Goal: Find contact information: Find contact information

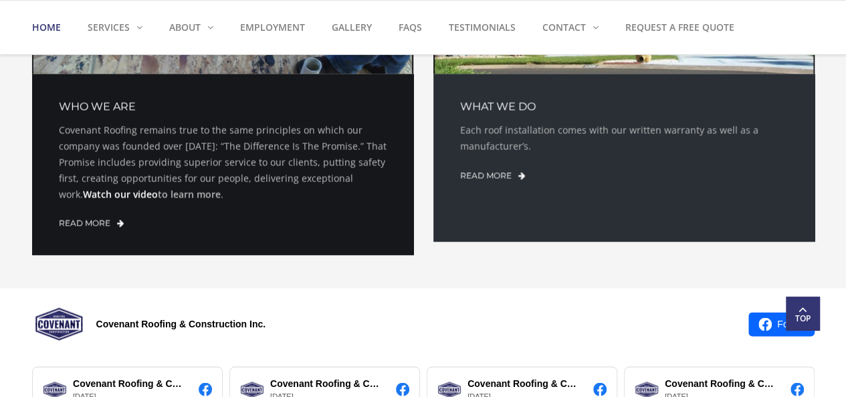
scroll to position [1283, 0]
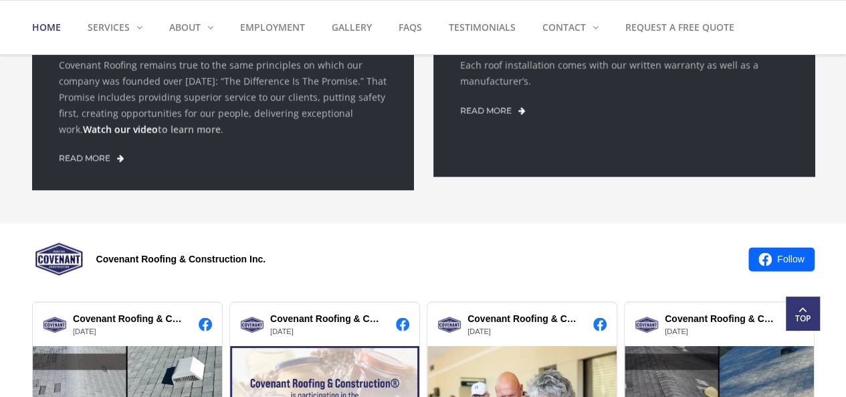
drag, startPoint x: 94, startPoint y: 245, endPoint x: 189, endPoint y: 256, distance: 96.2
click at [181, 256] on div "Covenant Roofing & Construction Inc." at bounding box center [385, 259] width 707 height 58
drag, startPoint x: 289, startPoint y: 257, endPoint x: 163, endPoint y: 260, distance: 125.8
click at [163, 260] on div "Covenant Roofing & Construction Inc." at bounding box center [385, 259] width 707 height 58
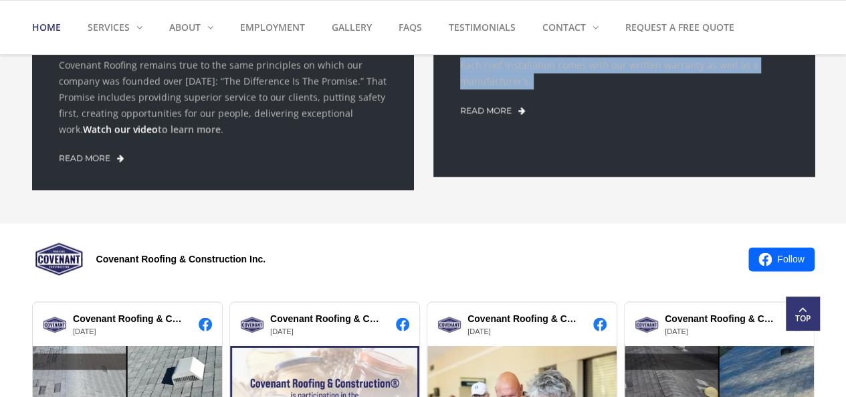
drag, startPoint x: 39, startPoint y: 143, endPoint x: 272, endPoint y: 269, distance: 264.5
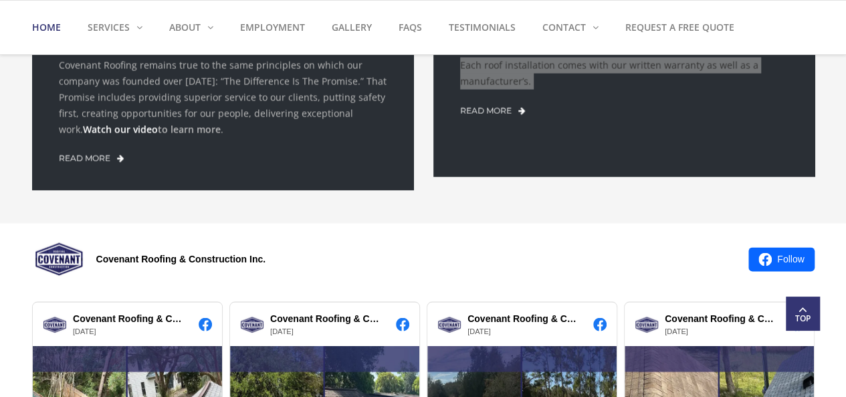
scroll to position [1815, 0]
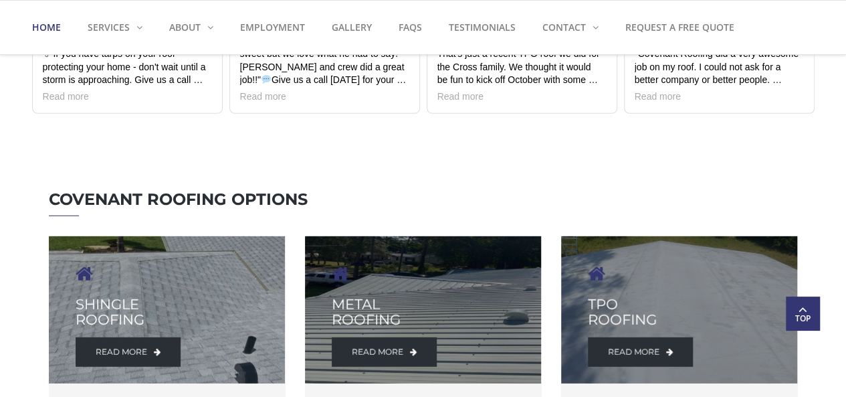
drag, startPoint x: 15, startPoint y: 195, endPoint x: 318, endPoint y: 197, distance: 303.6
click at [89, 165] on div "COVENANT ROOFING OPTIONS" at bounding box center [423, 198] width 769 height 75
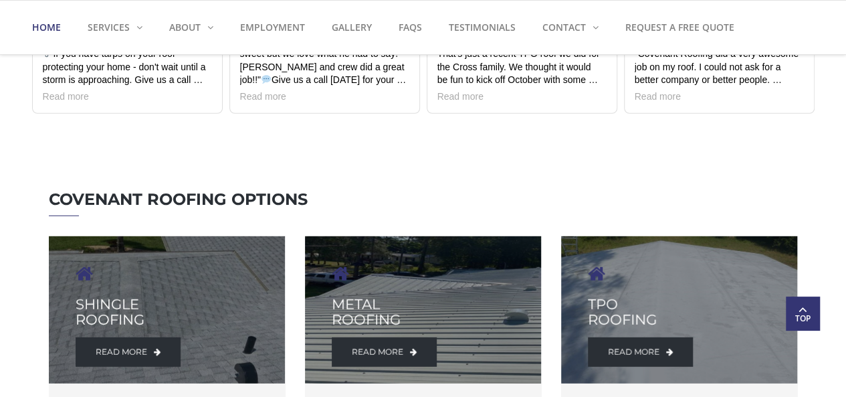
drag, startPoint x: 51, startPoint y: 184, endPoint x: 161, endPoint y: 303, distance: 162.3
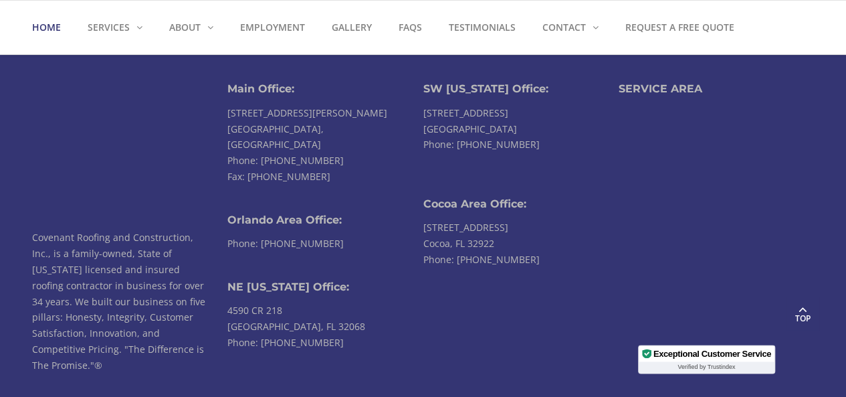
scroll to position [3314, 0]
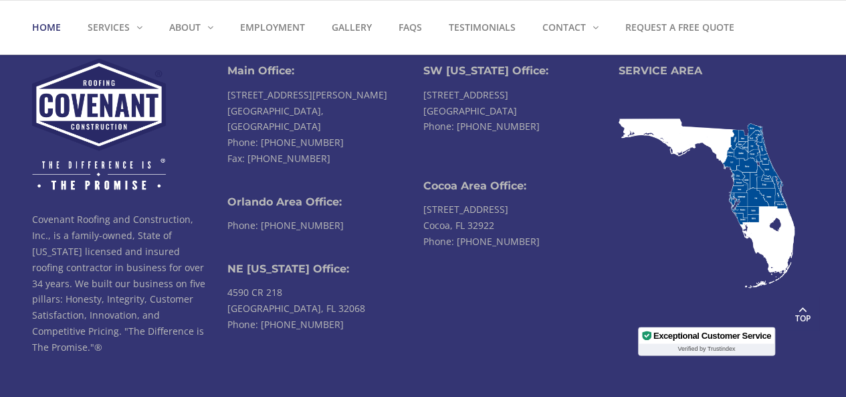
drag, startPoint x: 334, startPoint y: 310, endPoint x: 419, endPoint y: 312, distance: 84.3
click at [419, 312] on li "Main Office: [STREET_ADDRESS][PERSON_NAME] Phone: [PHONE_NUMBER] Fax: [PHONE_NU…" at bounding box center [325, 206] width 196 height 296
drag, startPoint x: 338, startPoint y: 285, endPoint x: 228, endPoint y: 277, distance: 110.6
click at [228, 277] on li "Main Office: [STREET_ADDRESS][PERSON_NAME] Phone: [PHONE_NUMBER] Fax: [PHONE_NU…" at bounding box center [325, 206] width 196 height 296
copy li "[STREET_ADDRESS]"
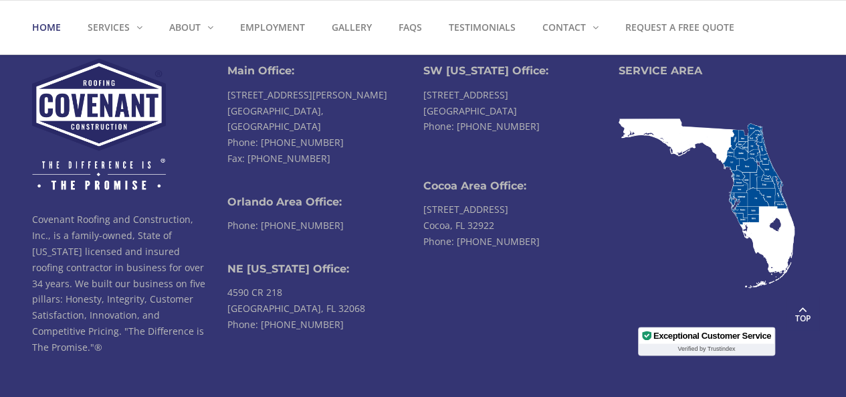
drag, startPoint x: 338, startPoint y: 310, endPoint x: 260, endPoint y: 314, distance: 77.7
click at [260, 314] on li "Main Office: [STREET_ADDRESS][PERSON_NAME] Phone: [PHONE_NUMBER] Fax: [PHONE_NU…" at bounding box center [325, 206] width 196 height 296
copy link "[PHONE_NUMBER]"
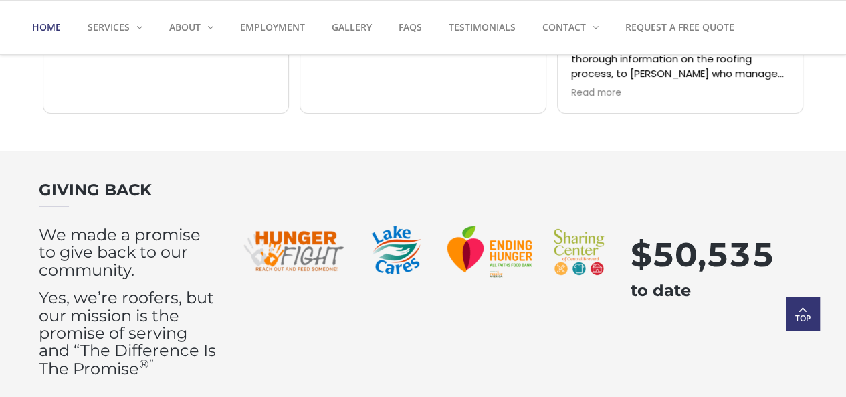
scroll to position [2444, 0]
